Goal: Information Seeking & Learning: Find specific fact

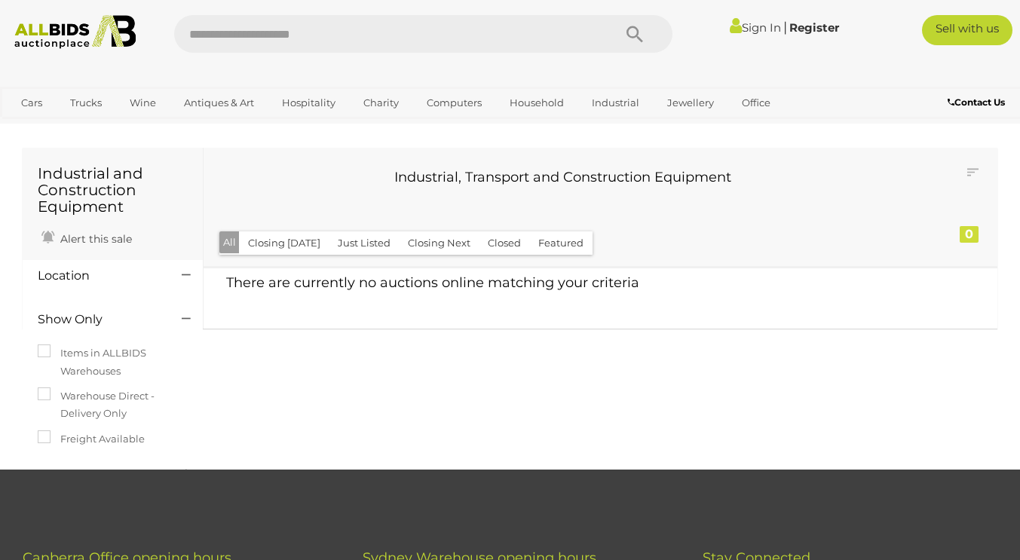
click at [397, 24] on input "text" at bounding box center [386, 34] width 425 height 38
paste input "********"
type input "********"
